Goal: Information Seeking & Learning: Learn about a topic

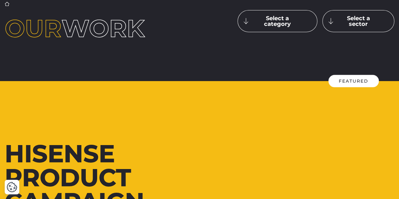
scroll to position [58, 0]
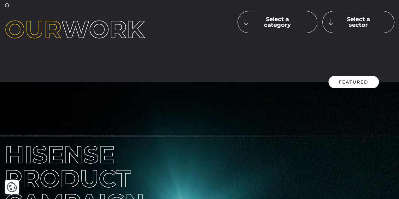
click at [245, 11] on button "Select a category" at bounding box center [278, 22] width 80 height 22
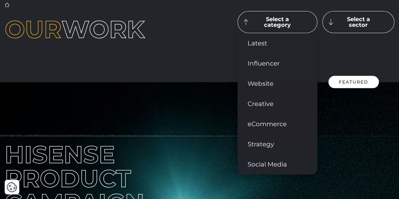
click at [217, 51] on div "Home ▶︎ Work Our work Select a category Latest Influencer" at bounding box center [199, 22] width 399 height 120
click at [245, 13] on button "Select a sector" at bounding box center [358, 22] width 72 height 22
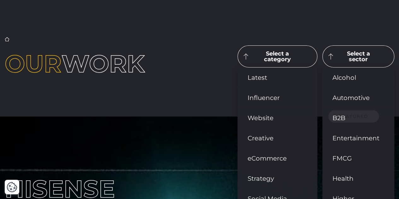
scroll to position [22, 0]
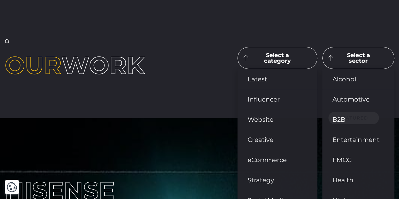
click at [210, 79] on div "Home ▶︎ Work Our work Select a category Latest Influencer" at bounding box center [199, 58] width 399 height 120
click at [245, 53] on button "Select a category" at bounding box center [278, 58] width 80 height 22
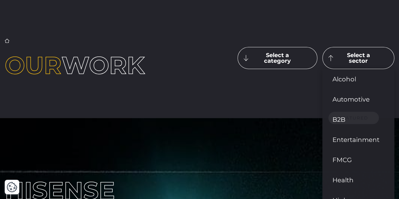
click at [245, 50] on button "Select a sector" at bounding box center [358, 58] width 72 height 22
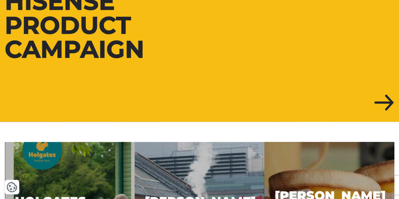
scroll to position [195, 0]
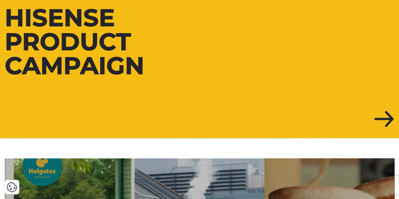
click at [207, 89] on div at bounding box center [199, 41] width 399 height 193
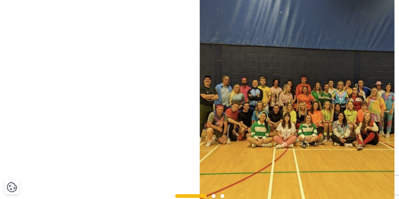
scroll to position [548, 0]
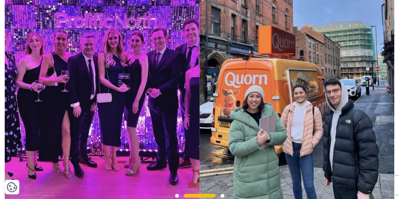
click at [184, 93] on img at bounding box center [102, 95] width 195 height 214
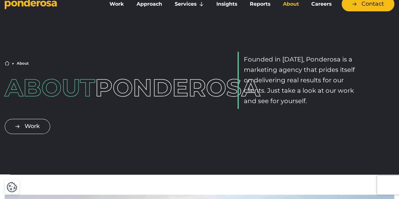
scroll to position [0, 0]
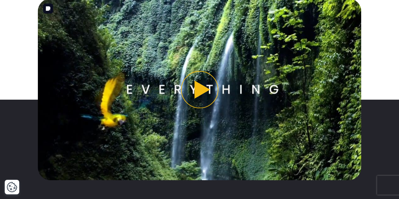
scroll to position [505, 0]
click at [199, 101] on button "Play video" at bounding box center [199, 89] width 323 height 182
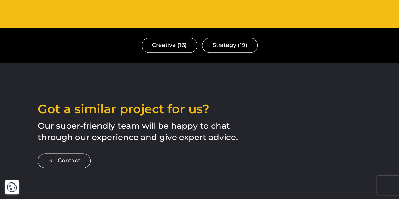
scroll to position [1574, 0]
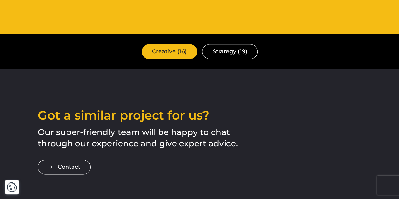
click at [178, 46] on link "Creative (16)" at bounding box center [170, 51] width 56 height 15
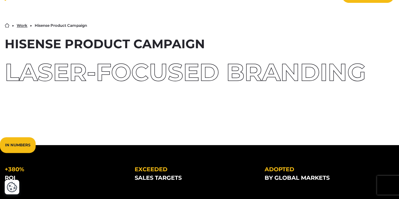
scroll to position [16, 0]
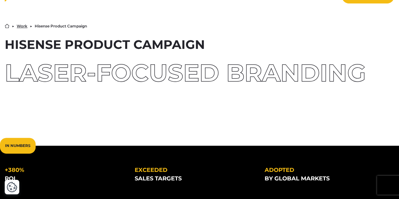
click at [22, 25] on link "Work" at bounding box center [22, 26] width 11 height 4
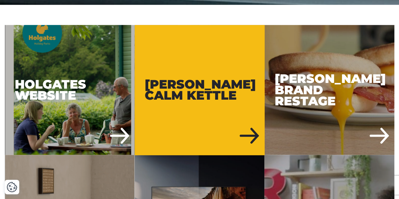
click at [189, 81] on div "[PERSON_NAME] Calm Kettle" at bounding box center [200, 90] width 130 height 130
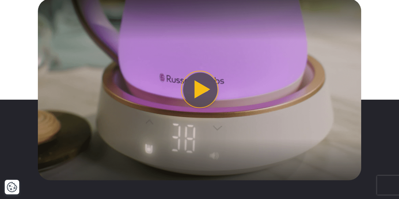
scroll to position [786, 0]
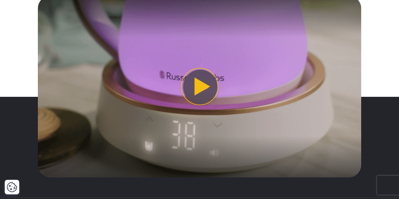
click at [189, 81] on button "Play video" at bounding box center [199, 87] width 323 height 182
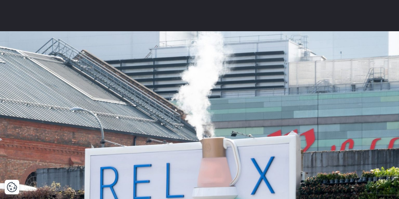
scroll to position [0, 0]
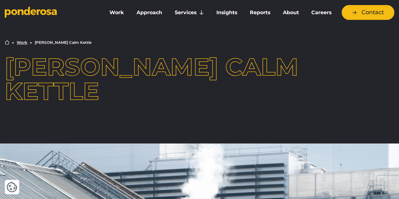
click at [24, 43] on link "Work" at bounding box center [22, 43] width 11 height 4
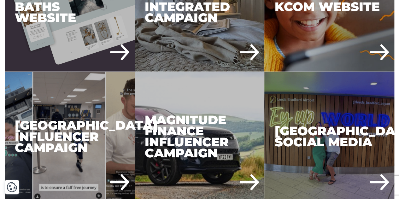
scroll to position [688, 0]
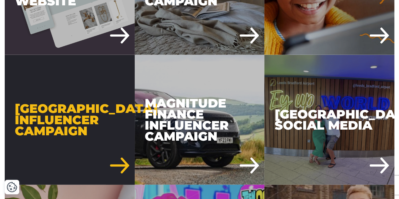
click at [64, 130] on div "[GEOGRAPHIC_DATA] Influencer Campaign" at bounding box center [70, 120] width 130 height 130
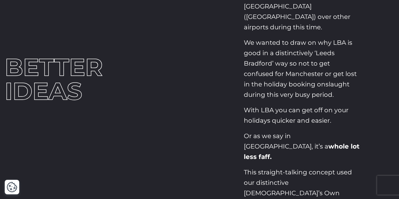
scroll to position [303, 0]
